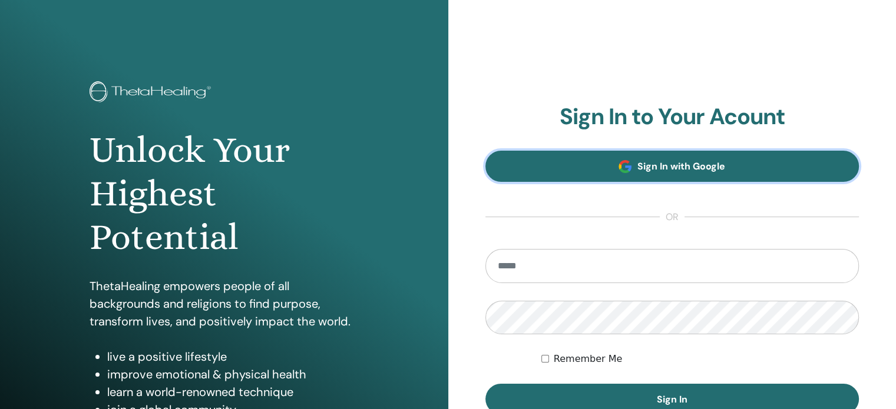
click at [671, 160] on span "Sign In with Google" at bounding box center [681, 166] width 88 height 12
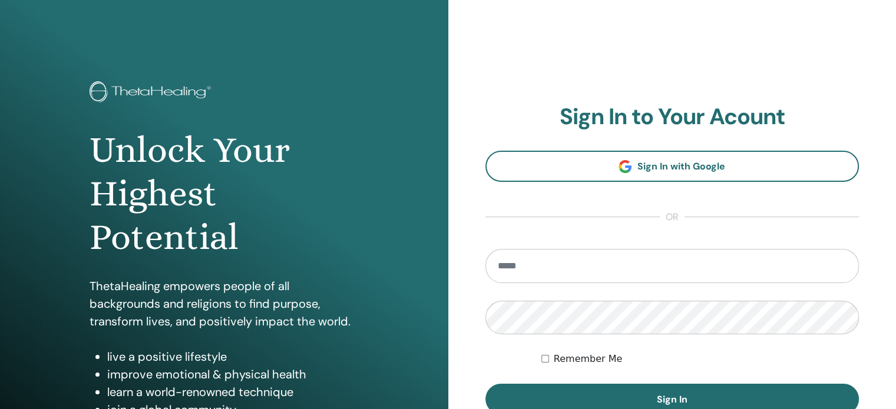
click at [535, 258] on input "email" at bounding box center [672, 266] width 374 height 34
type input "**********"
click at [485, 384] on button "Sign In" at bounding box center [672, 399] width 374 height 31
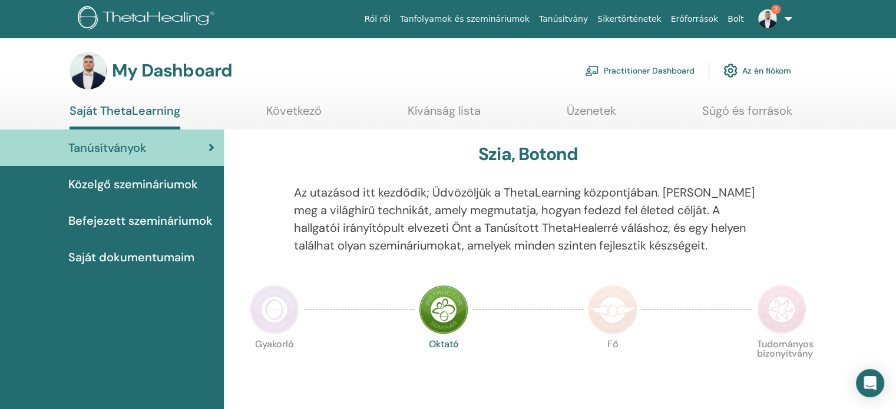
click at [777, 22] on span "2" at bounding box center [767, 18] width 28 height 9
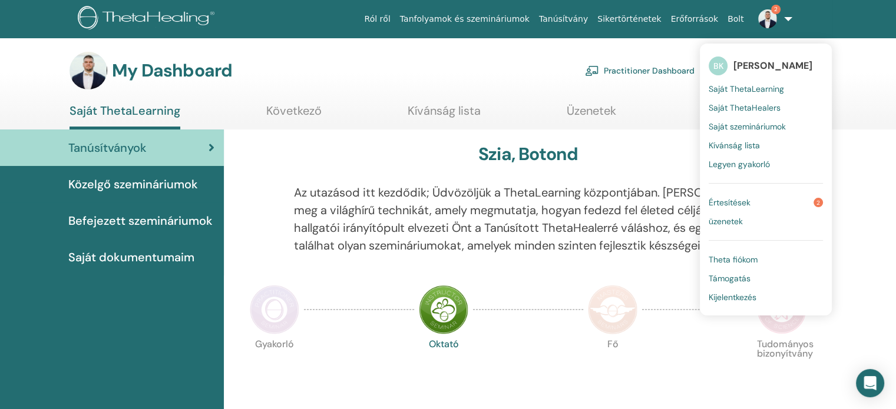
click at [481, 15] on link "Tanfolyamok és szemináriumok" at bounding box center [464, 19] width 139 height 22
